Goal: Information Seeking & Learning: Stay updated

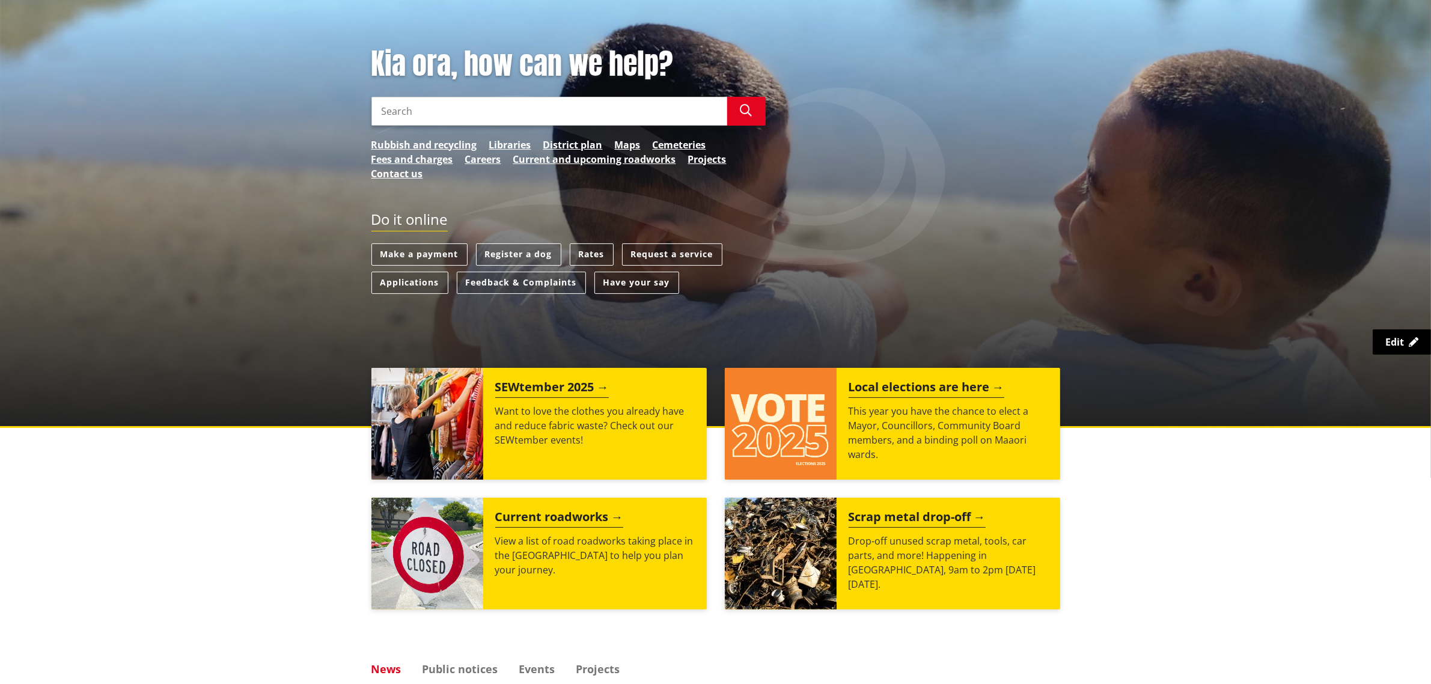
scroll to position [451, 0]
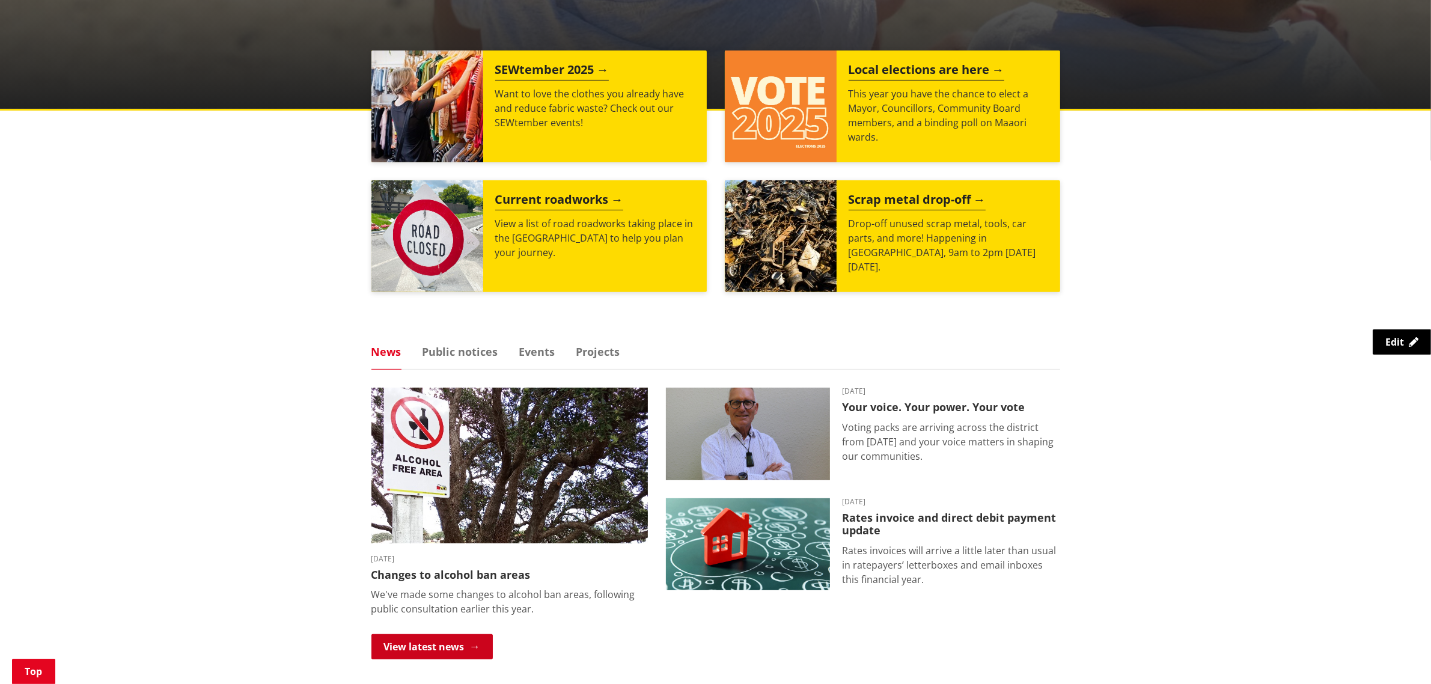
drag, startPoint x: 481, startPoint y: 646, endPoint x: 488, endPoint y: 645, distance: 7.3
click at [481, 646] on link "View latest news" at bounding box center [431, 646] width 121 height 25
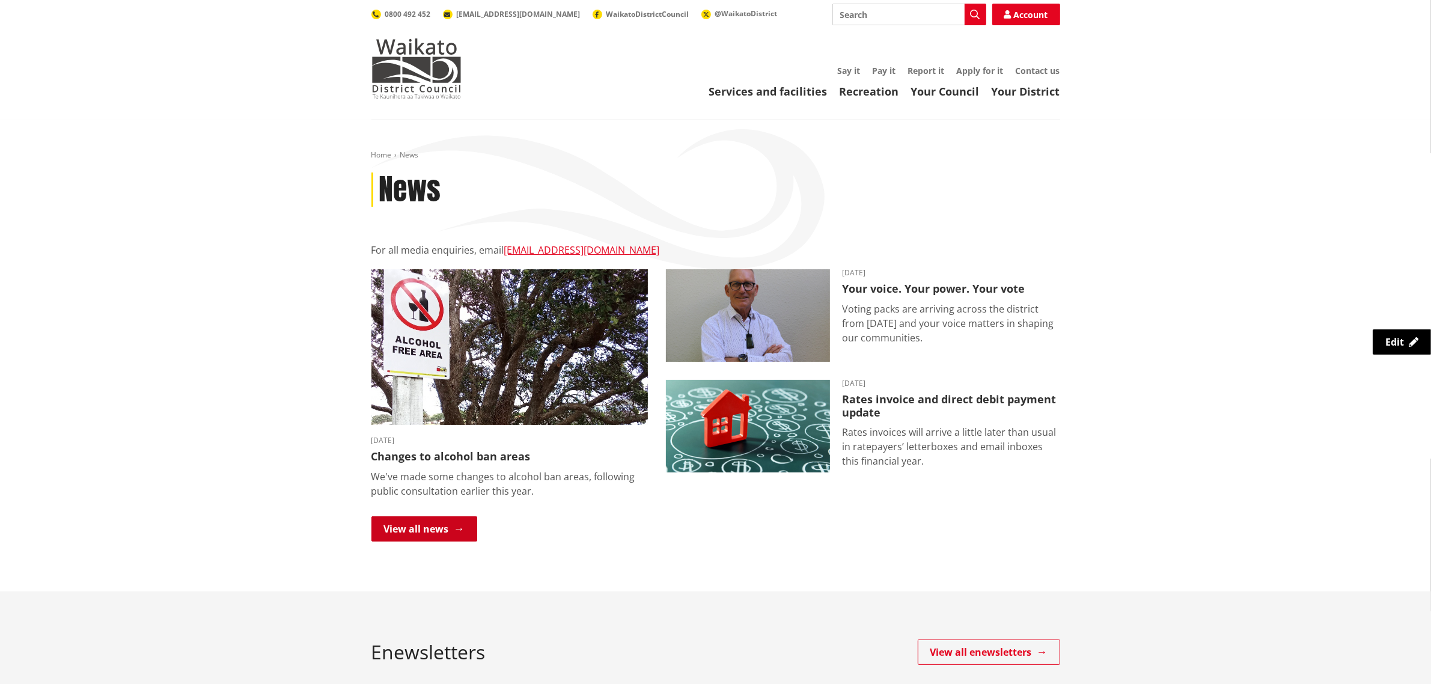
click at [435, 530] on link "View all news" at bounding box center [424, 528] width 106 height 25
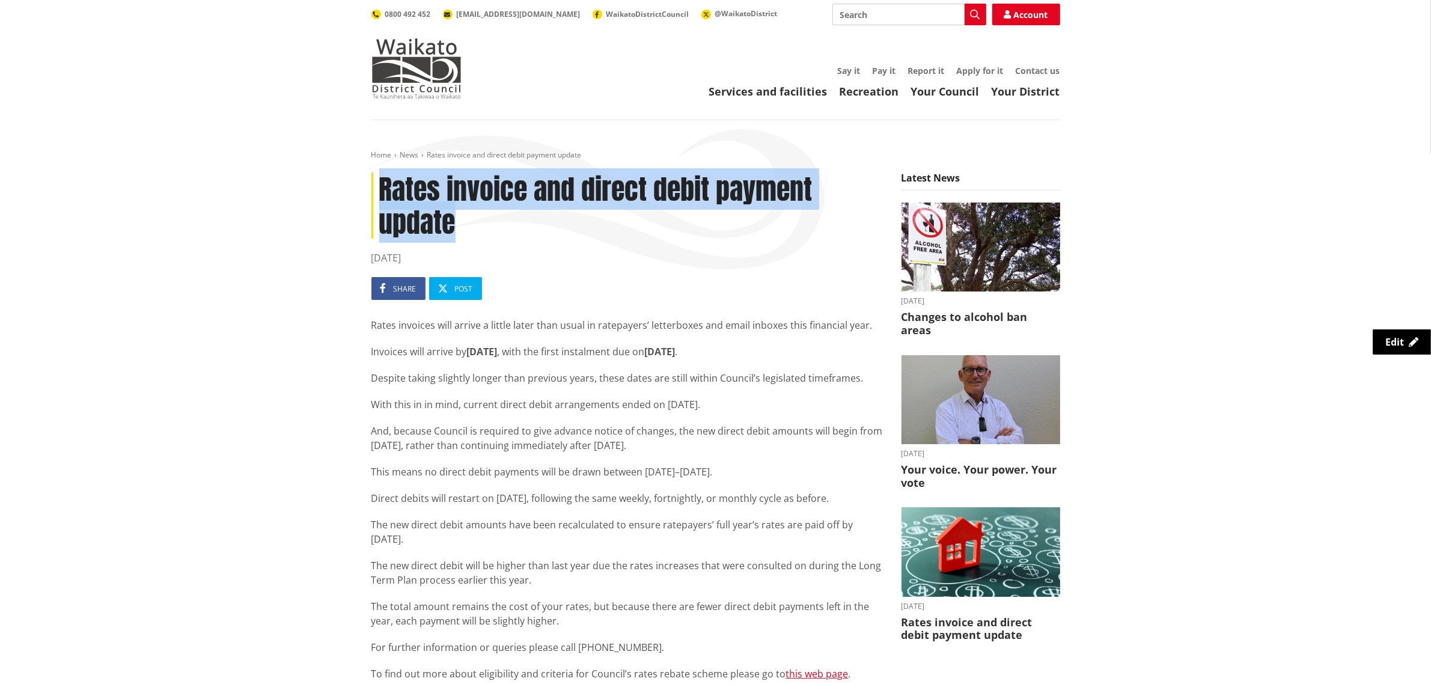
drag, startPoint x: 463, startPoint y: 223, endPoint x: 390, endPoint y: 188, distance: 81.2
click at [383, 188] on h1 "Rates invoice and direct debit payment update" at bounding box center [627, 206] width 512 height 66
click at [626, 206] on h1 "Rates invoice and direct debit payment update" at bounding box center [627, 206] width 512 height 66
copy h1 "Rates invoice and direct debit payment update"
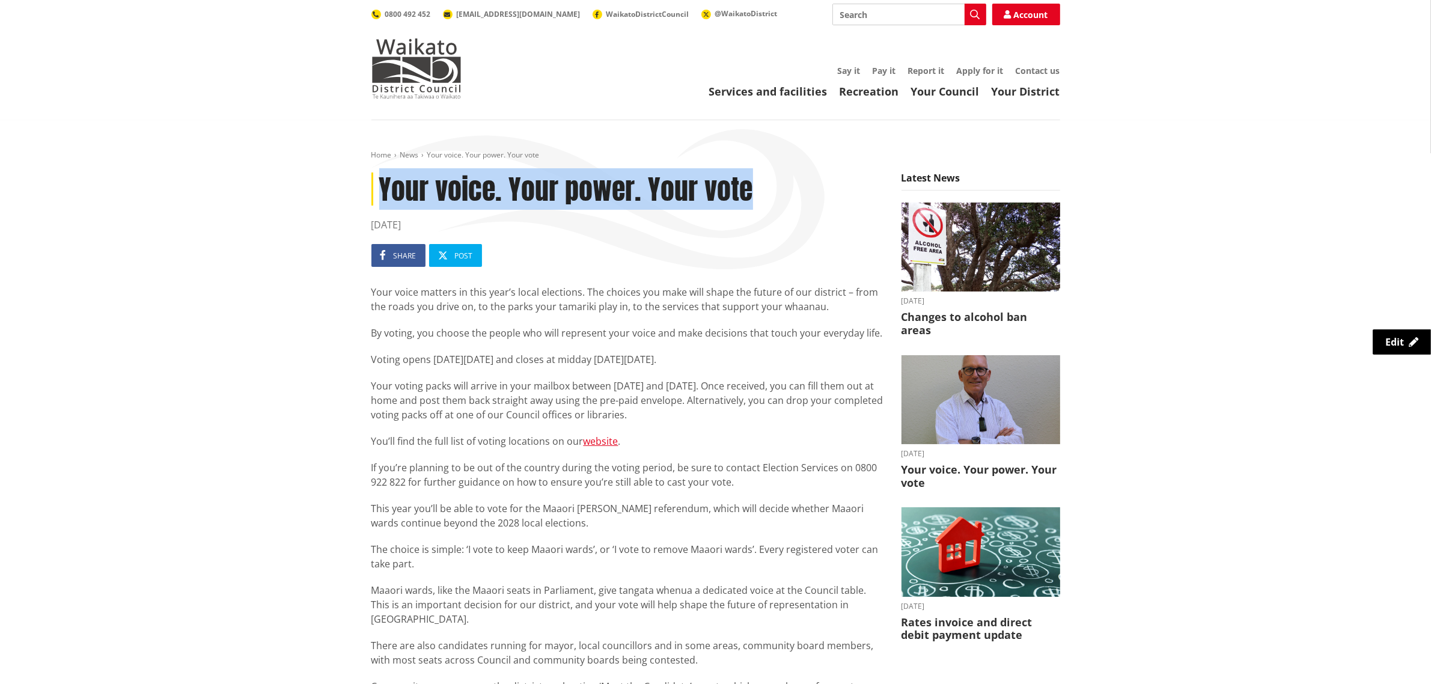
drag, startPoint x: 768, startPoint y: 185, endPoint x: 377, endPoint y: 192, distance: 390.8
click at [377, 192] on h1 "Your voice. Your power. Your vote" at bounding box center [627, 189] width 512 height 33
copy h1 "Your voice. Your power. Your vote"
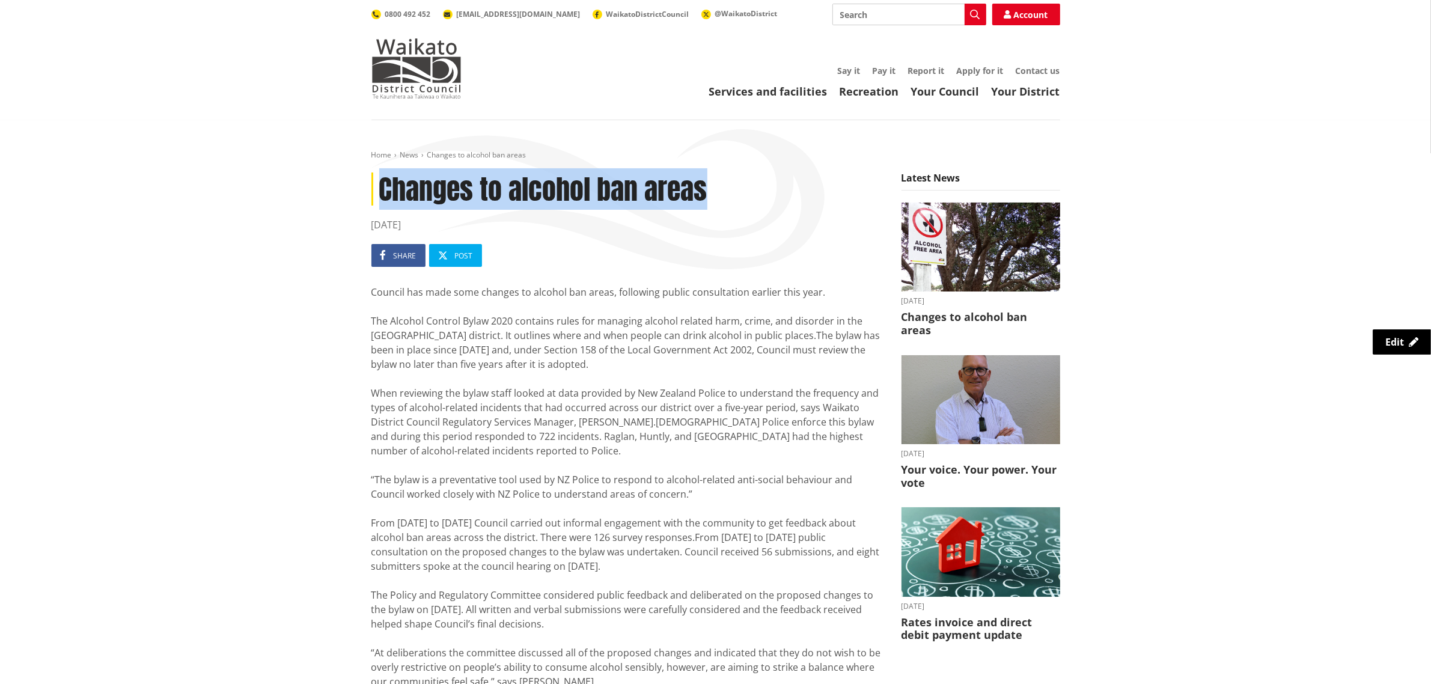
drag, startPoint x: 707, startPoint y: 185, endPoint x: 377, endPoint y: 194, distance: 330.1
click at [377, 194] on h1 "Changes to alcohol ban areas" at bounding box center [627, 189] width 512 height 33
copy h1 "Changes to alcohol ban areas"
